Goal: Information Seeking & Learning: Learn about a topic

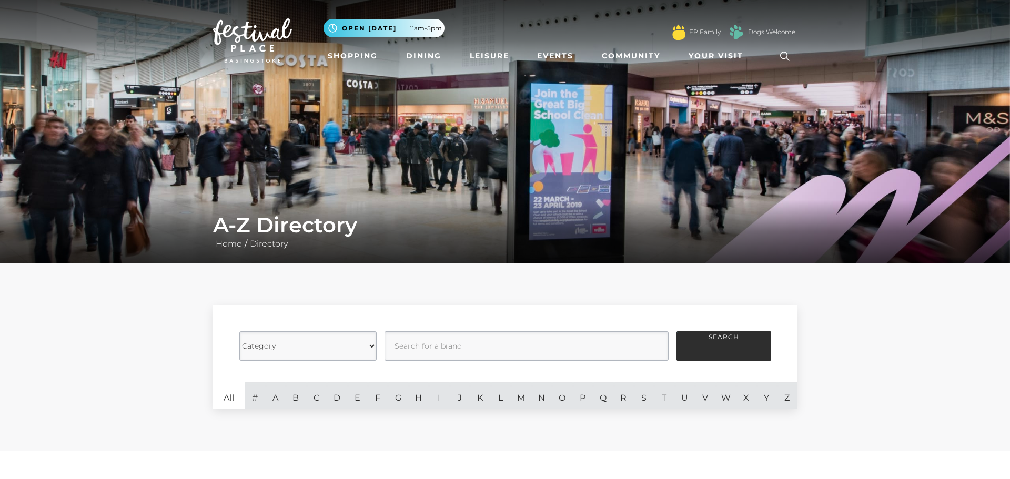
click at [369, 345] on select "Category Cafes Restaurants Fashion Services Technology Homeware Gifts, Statione…" at bounding box center [307, 345] width 137 height 29
select select "21061"
click at [239, 331] on select "Category Cafes Restaurants Fashion Services Technology Homeware Gifts, Statione…" at bounding box center [307, 345] width 137 height 29
click at [711, 344] on button "Search" at bounding box center [723, 345] width 95 height 29
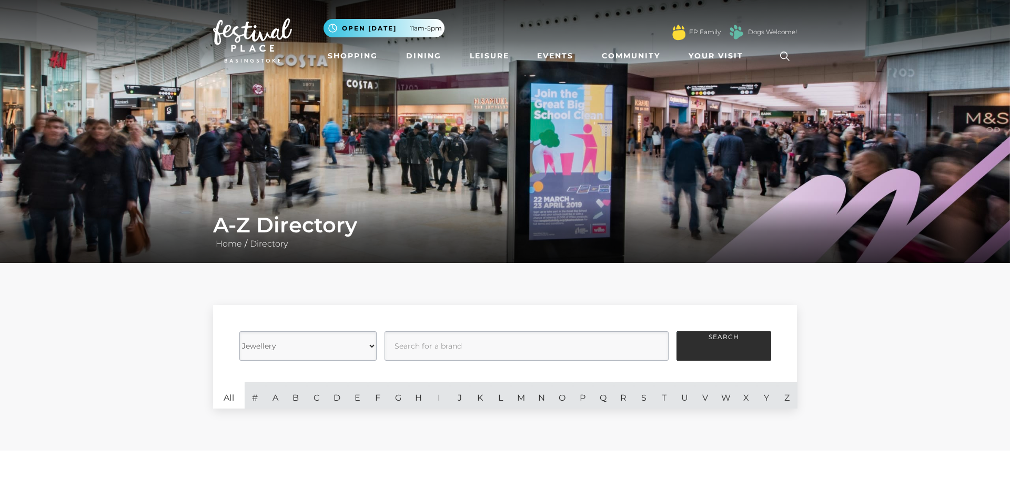
click at [868, 346] on div "Category Cafes Restaurants Fashion Services Technology Homeware Gifts, Statione…" at bounding box center [505, 357] width 1010 height 188
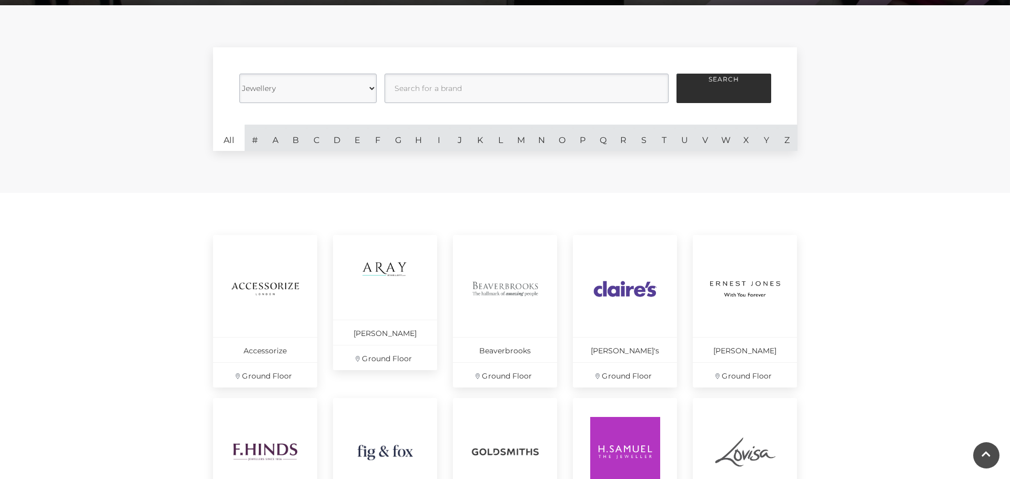
scroll to position [295, 0]
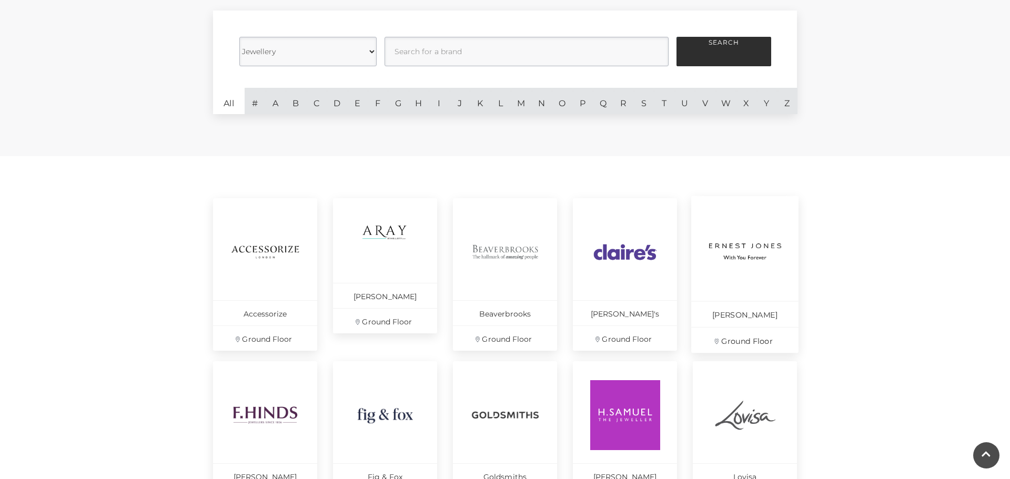
click at [734, 253] on img at bounding box center [745, 252] width 72 height 72
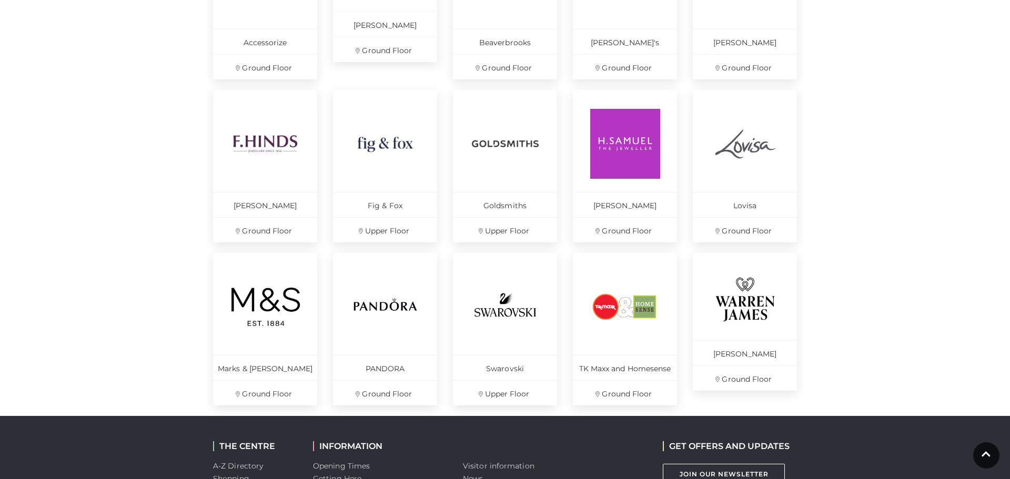
scroll to position [568, 0]
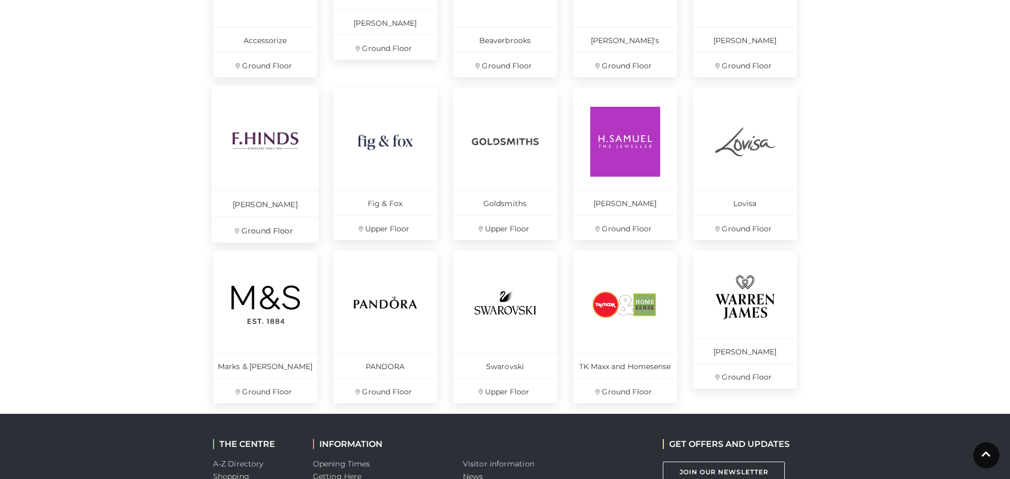
click at [258, 164] on img at bounding box center [265, 141] width 72 height 72
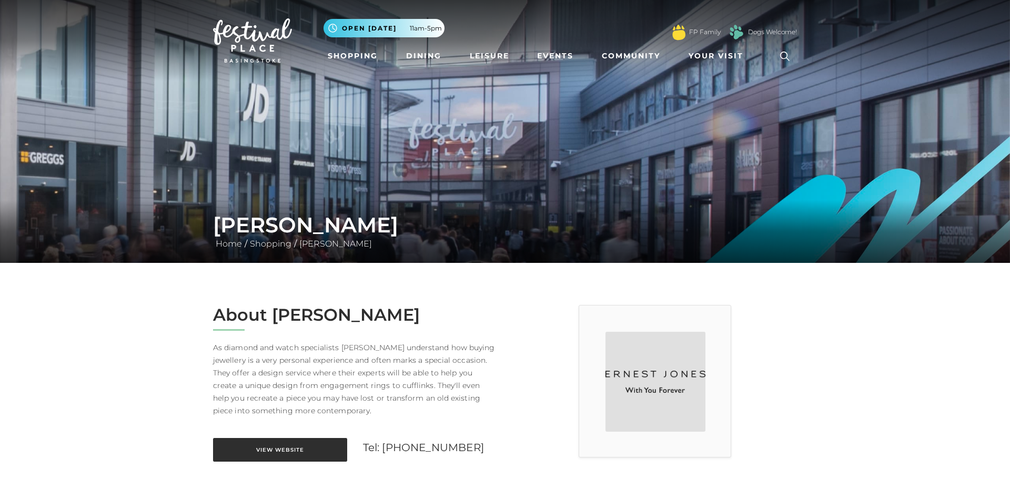
click at [277, 450] on link "View Website" at bounding box center [280, 450] width 134 height 24
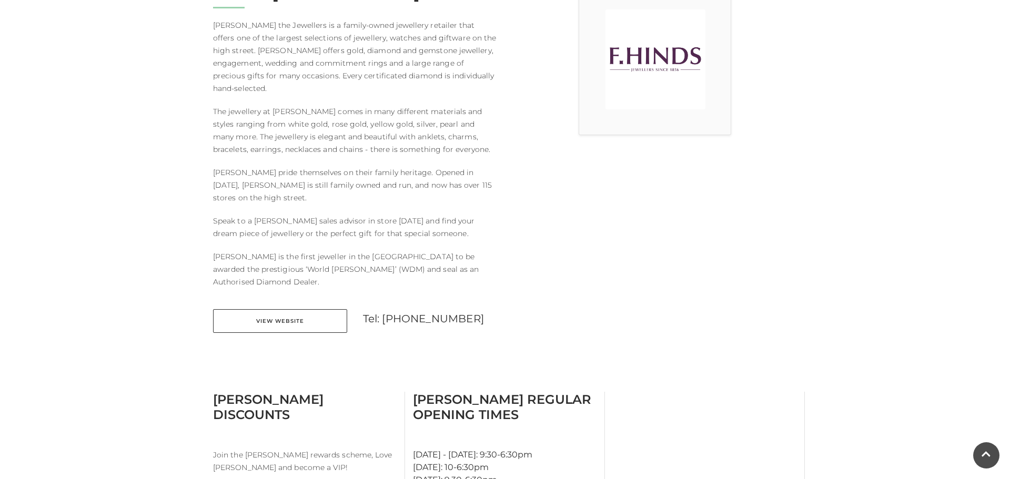
scroll to position [337, 0]
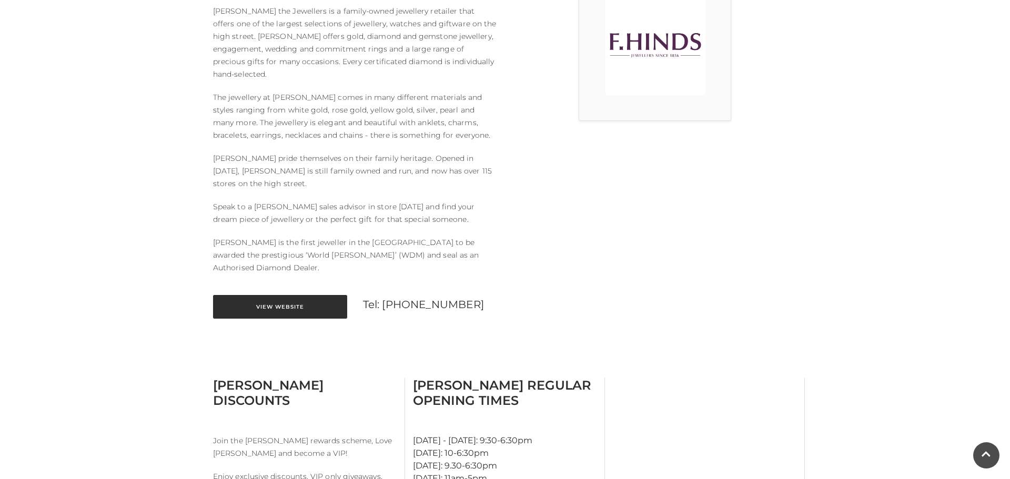
click at [287, 295] on link "View Website" at bounding box center [280, 307] width 134 height 24
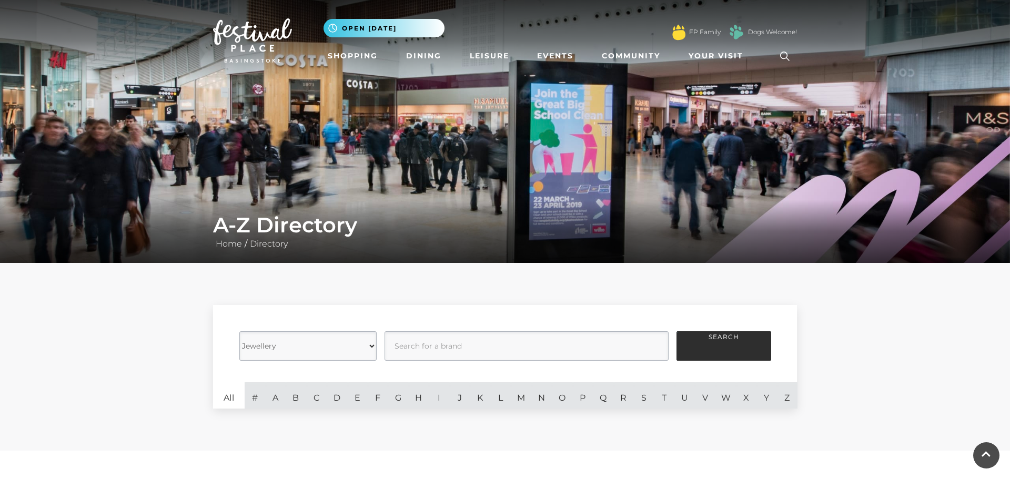
select select "21061"
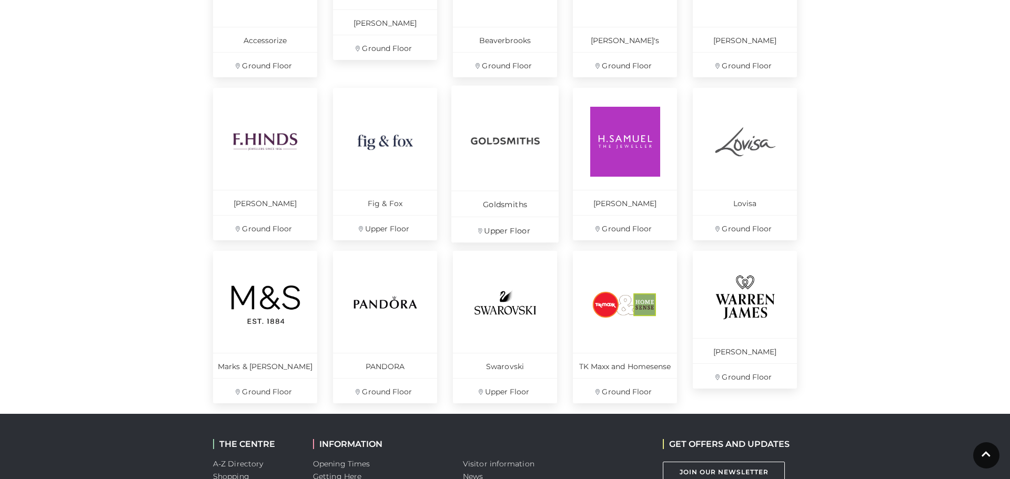
click at [483, 139] on img at bounding box center [505, 141] width 72 height 72
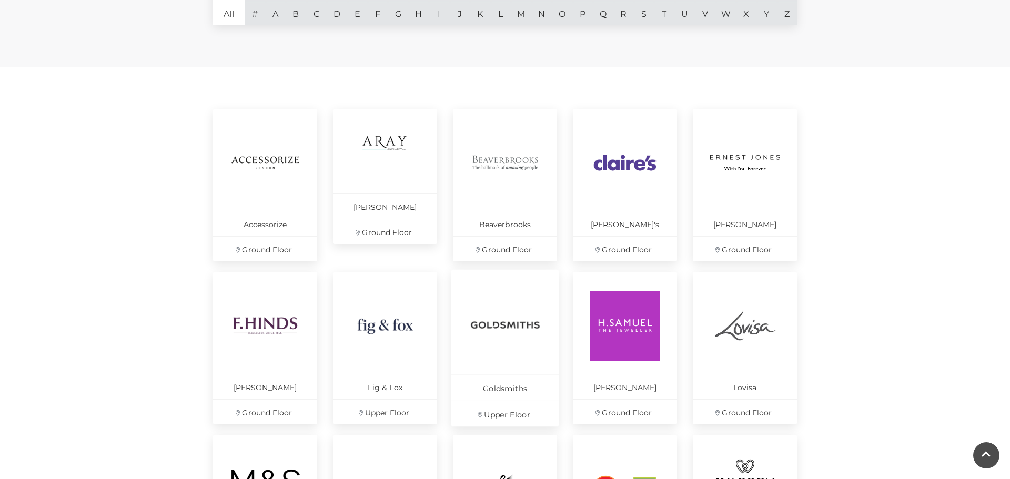
scroll to position [379, 0]
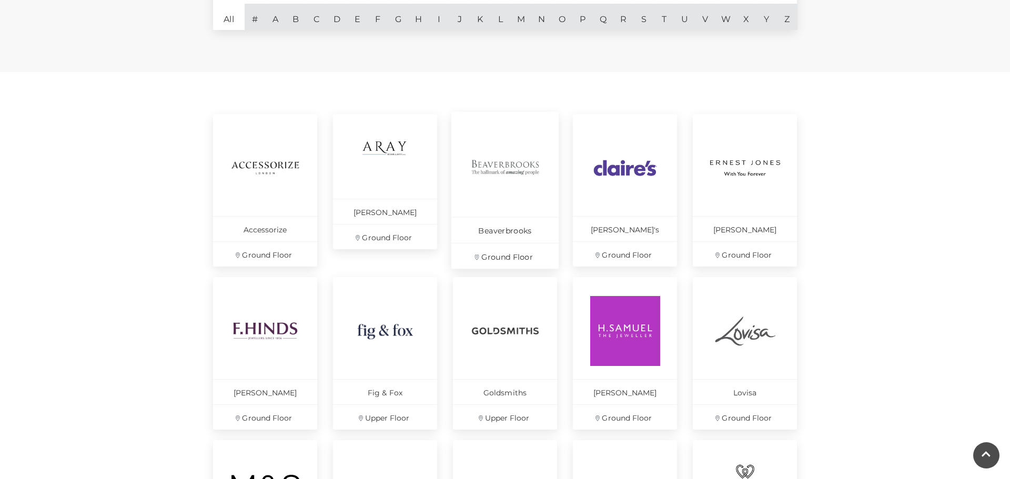
click at [508, 181] on img at bounding box center [505, 167] width 72 height 72
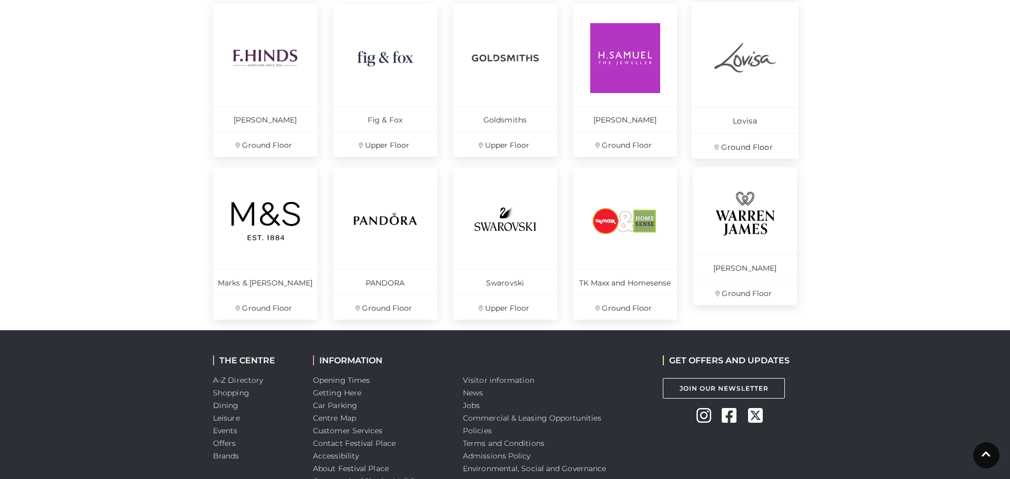
scroll to position [652, 0]
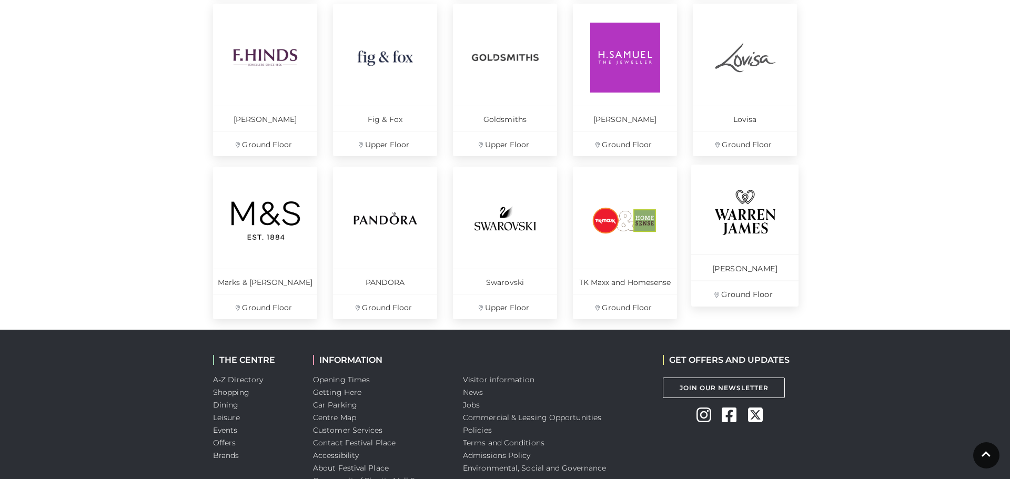
click at [734, 231] on img at bounding box center [745, 212] width 72 height 57
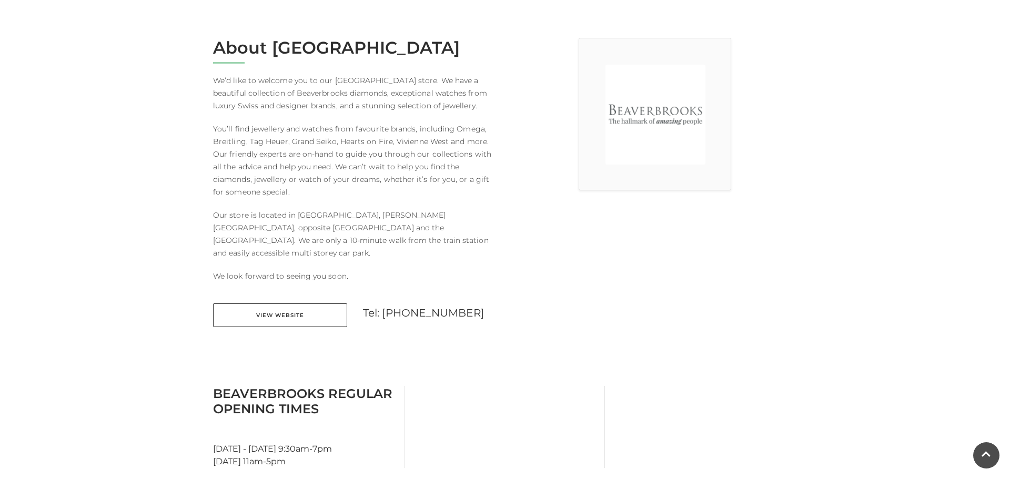
scroll to position [274, 0]
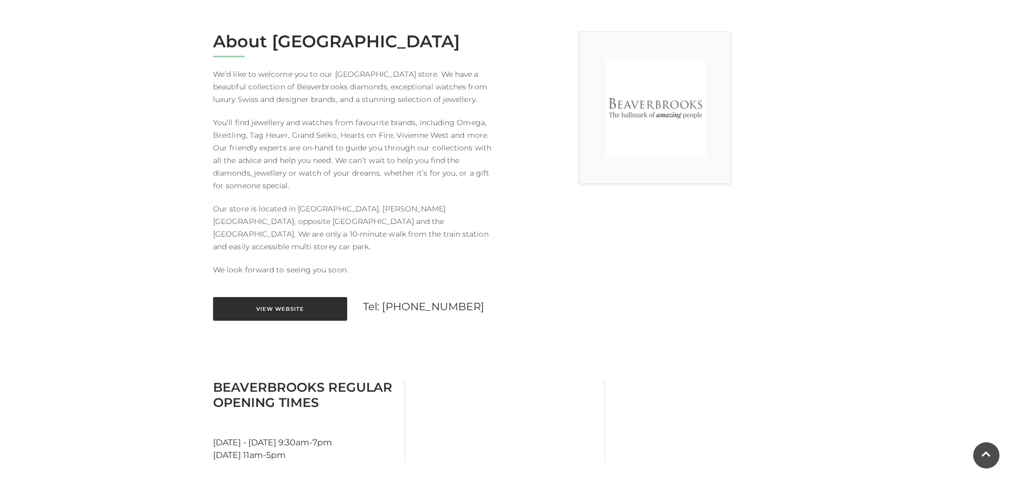
click at [248, 297] on link "View Website" at bounding box center [280, 309] width 134 height 24
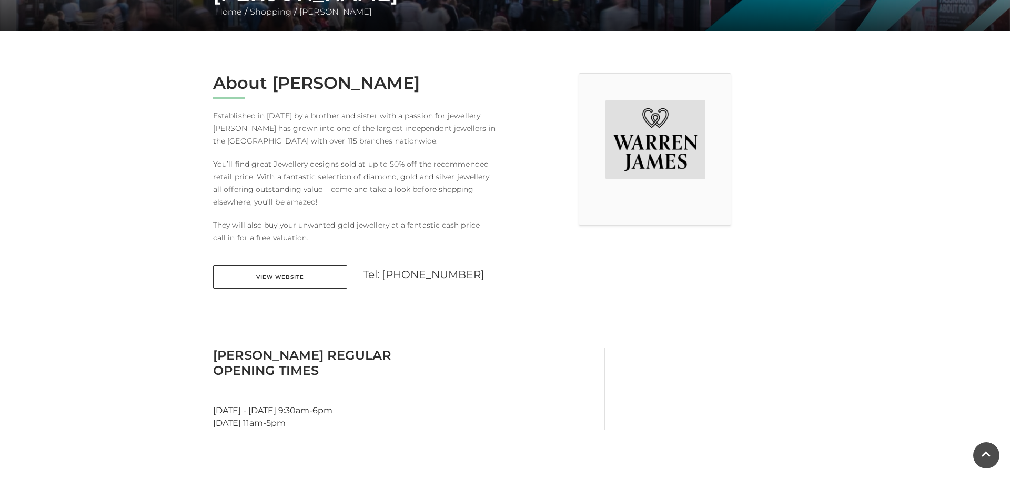
scroll to position [252, 0]
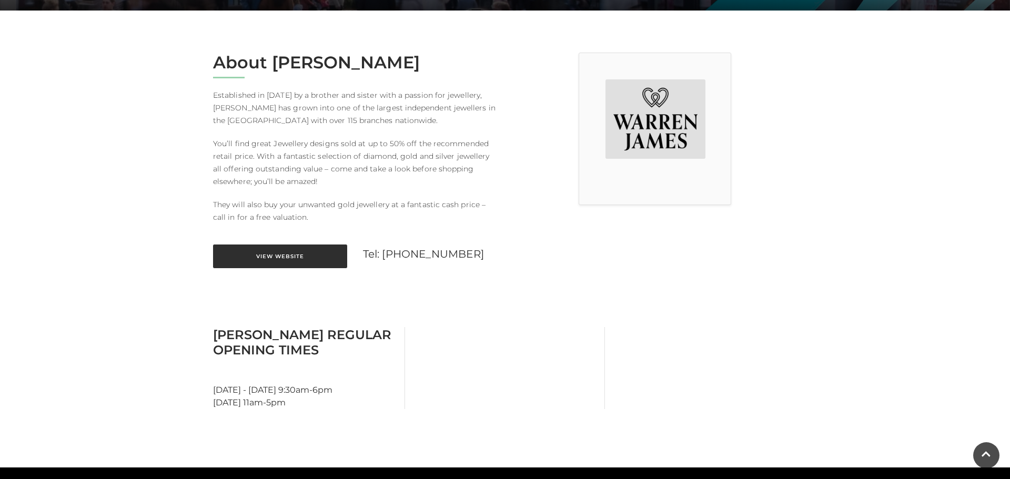
click at [281, 260] on link "View Website" at bounding box center [280, 257] width 134 height 24
